Goal: Task Accomplishment & Management: Manage account settings

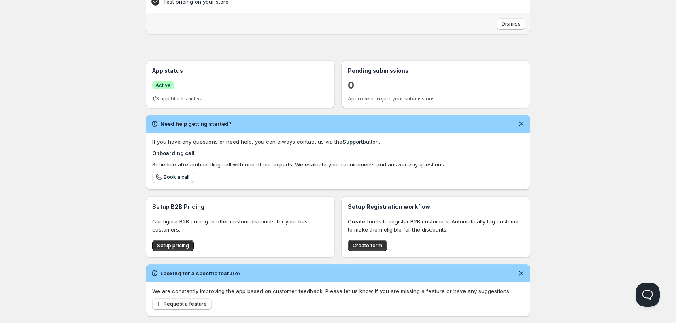
scroll to position [140, 0]
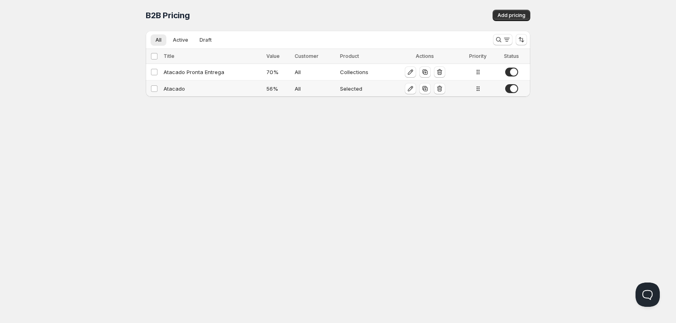
click at [173, 91] on div "Atacado" at bounding box center [213, 89] width 98 height 8
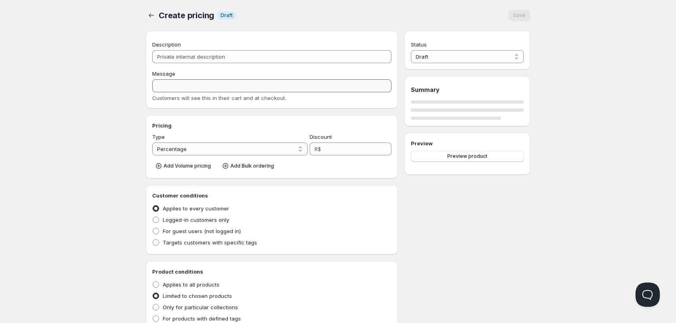
type input "Atacado"
type input "ATACADO"
type input "56"
radio input "true"
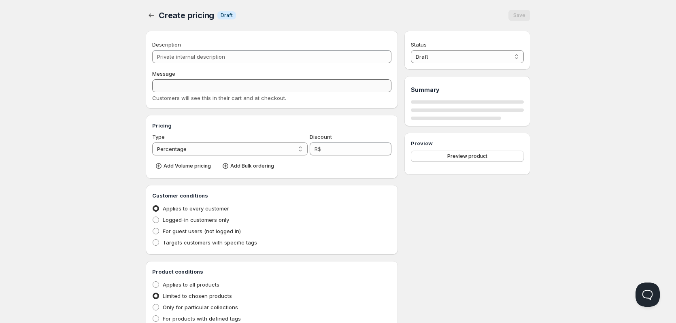
checkbox input "true"
select select "1"
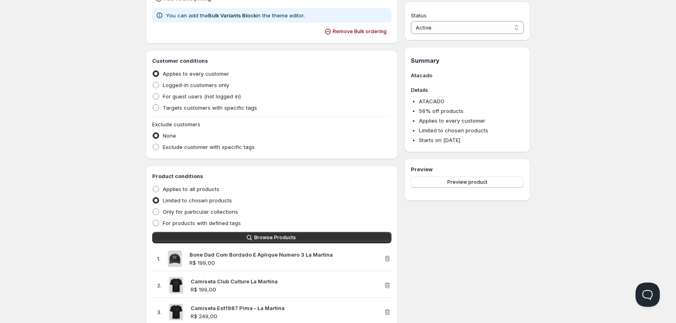
scroll to position [243, 0]
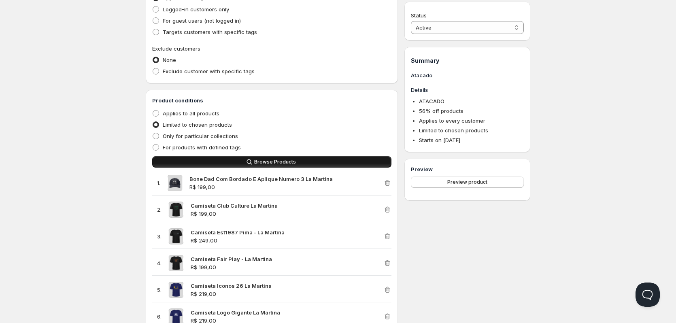
click at [300, 156] on button "Browse Products" at bounding box center [271, 161] width 239 height 11
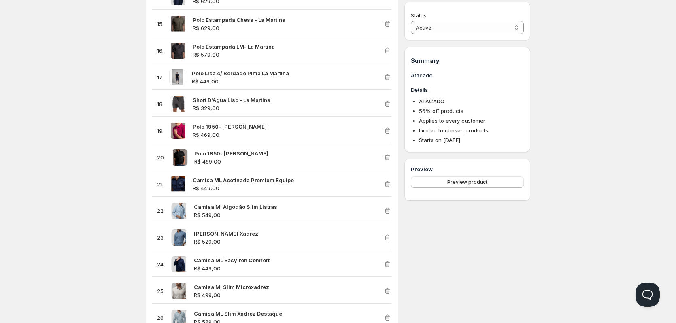
scroll to position [851, 0]
